Goal: Information Seeking & Learning: Learn about a topic

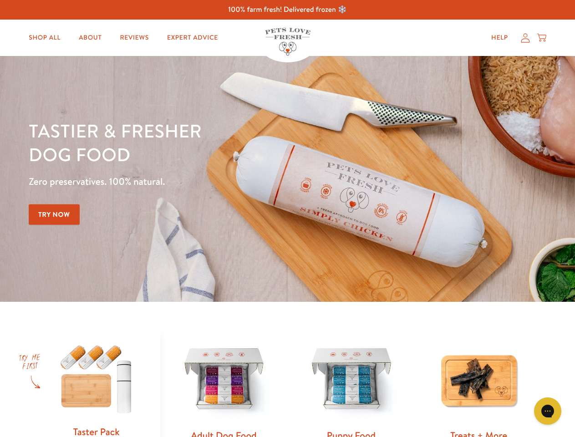
click at [287, 219] on div "Tastier & fresher dog food Zero preservatives. 100% natural. Try Now" at bounding box center [201, 179] width 345 height 120
click at [548, 411] on icon "Gorgias live chat" at bounding box center [547, 411] width 9 height 9
